Goal: Information Seeking & Learning: Find specific page/section

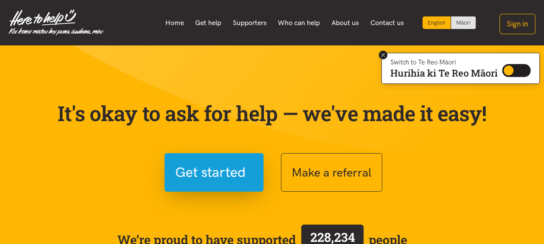
click at [383, 57] on icon at bounding box center [383, 55] width 6 height 6
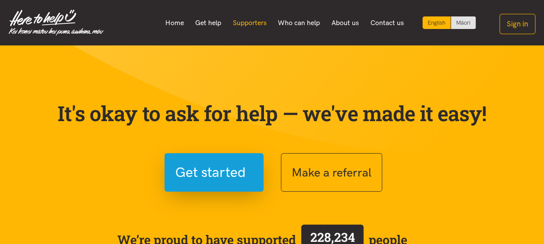
click at [257, 19] on link "Supporters" at bounding box center [249, 23] width 45 height 18
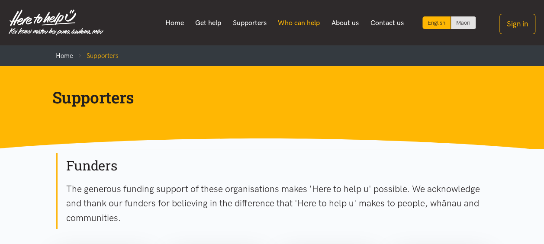
click at [288, 23] on link "Who can help" at bounding box center [299, 23] width 54 height 18
click at [313, 22] on link "Who can help" at bounding box center [299, 23] width 54 height 18
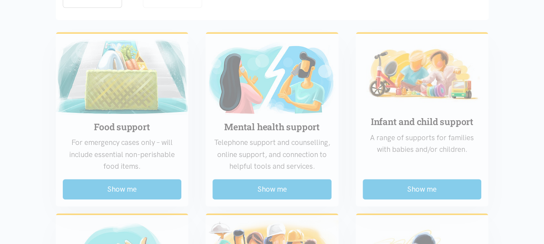
scroll to position [122, 0]
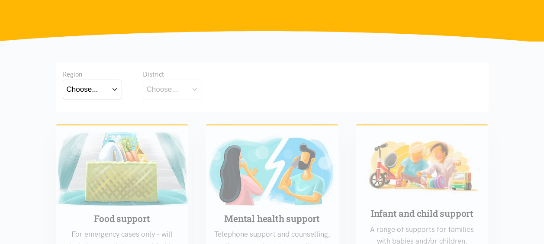
click at [84, 96] on button "Choose..." at bounding box center [92, 89] width 59 height 19
click at [99, 113] on label "Bay of Plenty" at bounding box center [91, 114] width 48 height 11
click at [0, 0] on input "Bay of Plenty" at bounding box center [0, 0] width 0 height 0
click at [147, 87] on div "Choose..." at bounding box center [163, 90] width 32 height 12
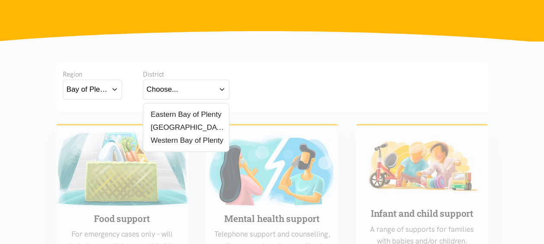
click at [179, 126] on label "[GEOGRAPHIC_DATA]" at bounding box center [186, 127] width 79 height 11
click at [0, 0] on input "[GEOGRAPHIC_DATA]" at bounding box center [0, 0] width 0 height 0
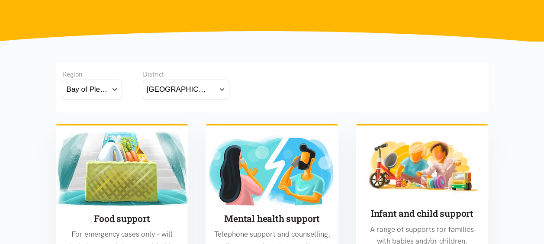
click at [365, 110] on div "Region Bay of Plenty Bay of Plenty Waikato District Tauranga Tauranga" at bounding box center [272, 86] width 433 height 49
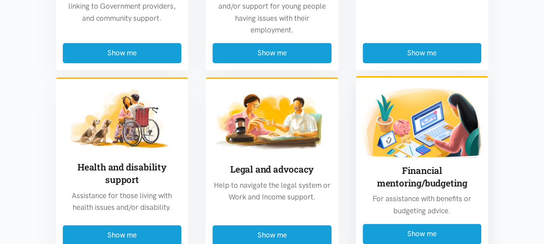
click at [367, 111] on img at bounding box center [422, 120] width 133 height 74
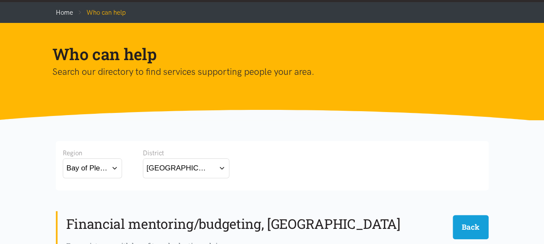
scroll to position [38, 0]
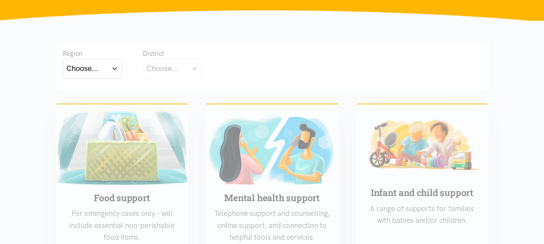
scroll to position [140, 0]
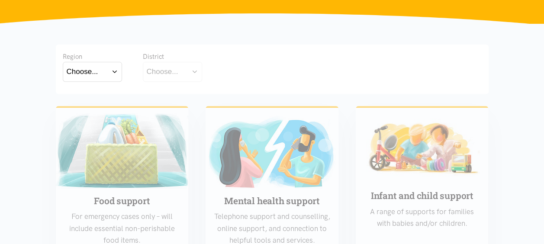
click at [90, 83] on div "Choose... Bay of [GEOGRAPHIC_DATA] [GEOGRAPHIC_DATA]" at bounding box center [92, 73] width 59 height 22
click at [92, 66] on div "Choose..." at bounding box center [83, 72] width 32 height 12
click at [94, 86] on div "Bay of Plenty [GEOGRAPHIC_DATA]" at bounding box center [92, 103] width 59 height 36
click at [97, 96] on label "Bay of Plenty" at bounding box center [91, 96] width 48 height 11
click at [0, 0] on input "Bay of Plenty" at bounding box center [0, 0] width 0 height 0
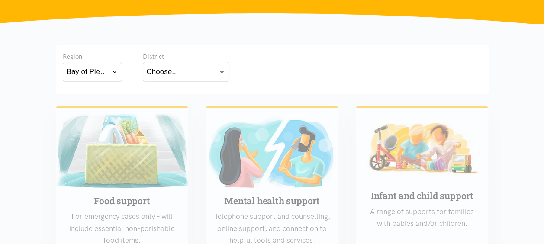
click at [166, 68] on div "Choose..." at bounding box center [163, 72] width 32 height 12
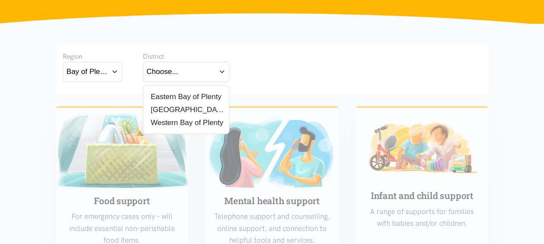
click at [184, 106] on div "[GEOGRAPHIC_DATA]" at bounding box center [186, 109] width 79 height 11
click at [158, 109] on label "[GEOGRAPHIC_DATA]" at bounding box center [186, 109] width 79 height 11
click at [0, 0] on input "[GEOGRAPHIC_DATA]" at bounding box center [0, 0] width 0 height 0
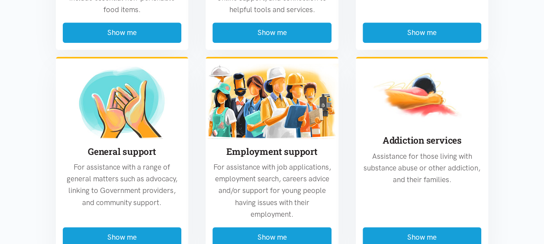
scroll to position [584, 0]
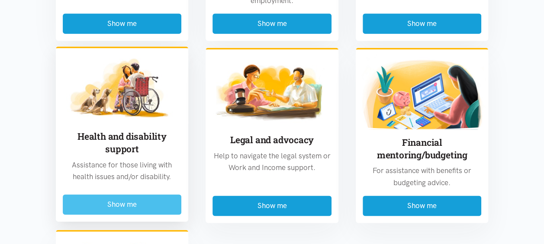
click at [96, 200] on button "Show me" at bounding box center [122, 204] width 119 height 20
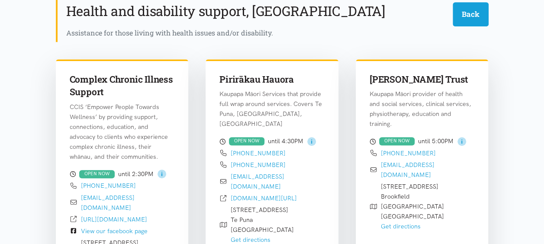
scroll to position [255, 0]
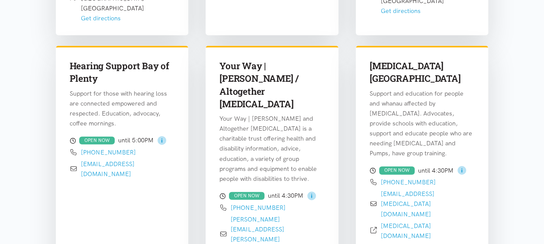
scroll to position [999, 0]
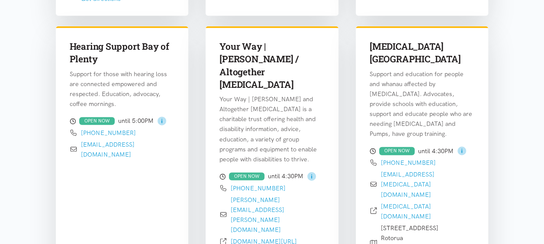
click at [327, 111] on div "Your Way | [PERSON_NAME] / Altogether [MEDICAL_DATA] Your Way | Kia Roha and Al…" at bounding box center [272, 163] width 133 height 274
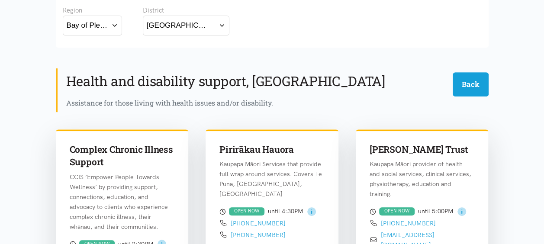
scroll to position [174, 0]
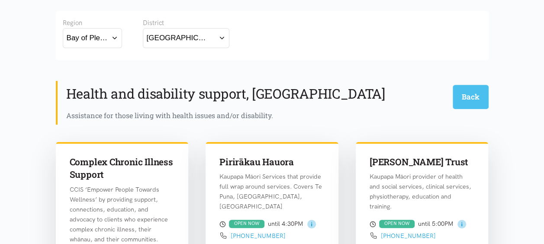
click at [474, 97] on button "Back" at bounding box center [471, 97] width 36 height 24
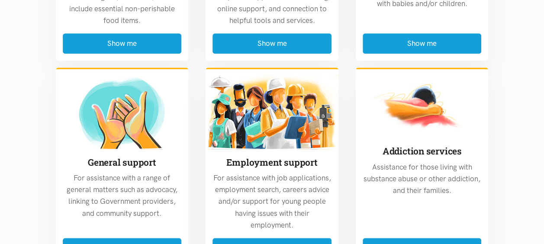
scroll to position [375, 0]
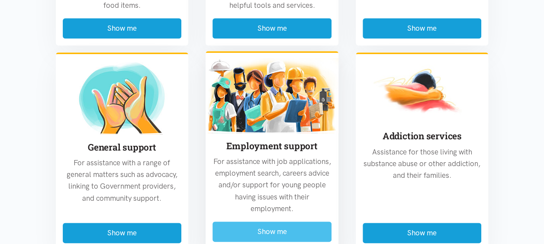
click at [258, 230] on button "Show me" at bounding box center [272, 232] width 119 height 20
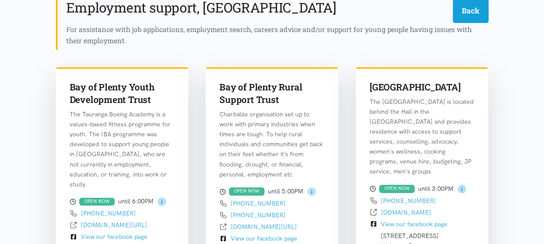
scroll to position [255, 0]
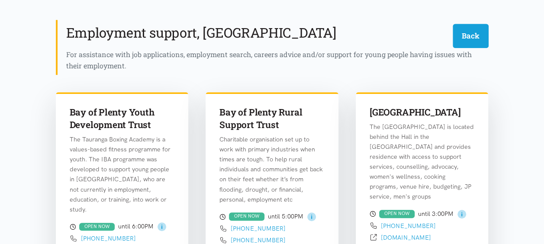
scroll to position [0, 0]
